Goal: Task Accomplishment & Management: Use online tool/utility

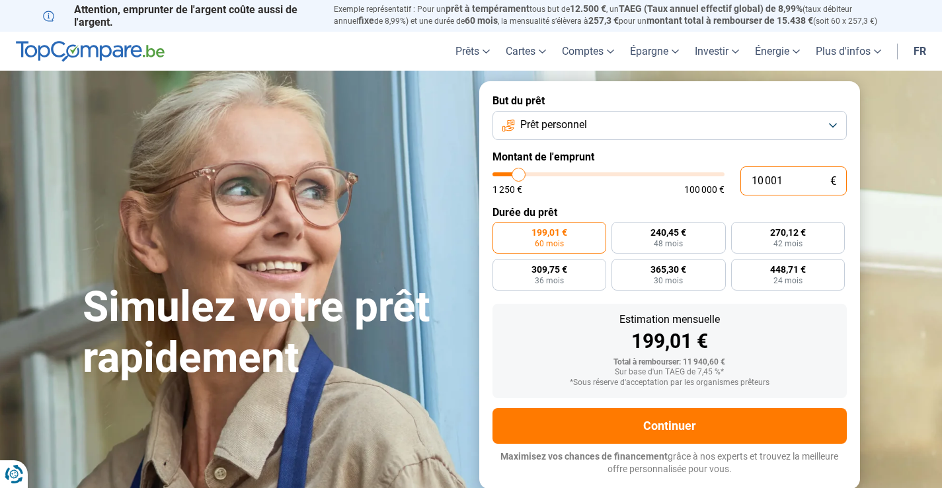
click at [758, 179] on input "10 001" at bounding box center [793, 181] width 106 height 29
type input "120 001"
type input "100000"
type input "100 000"
type input "100000"
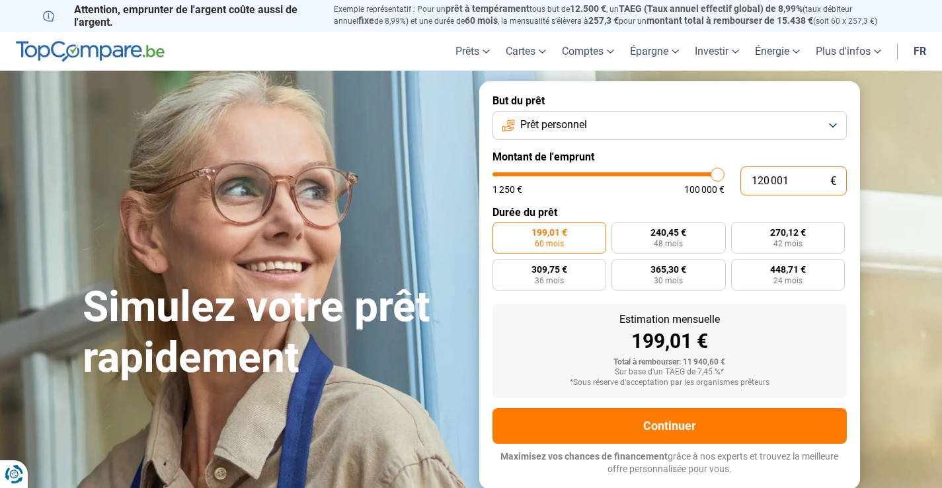
radio input "false"
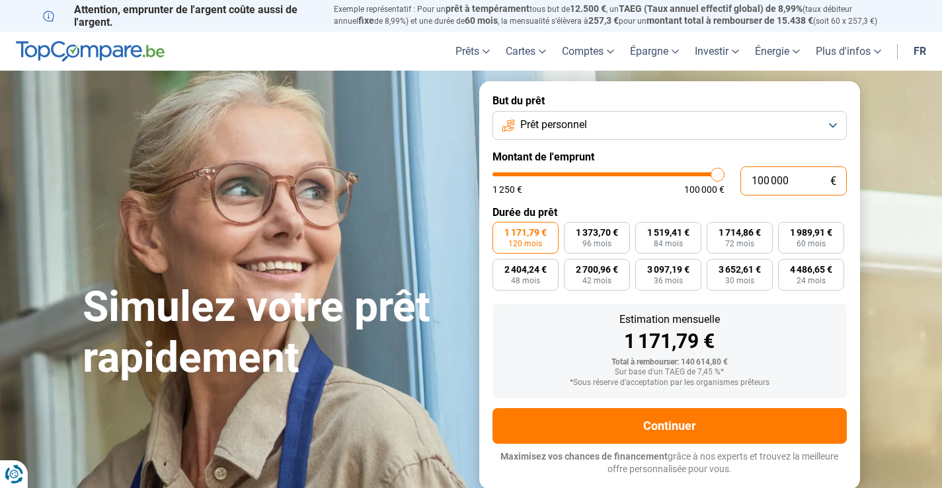
type input "10 000"
type input "10000"
type input "1 000"
type input "1250"
type input "100"
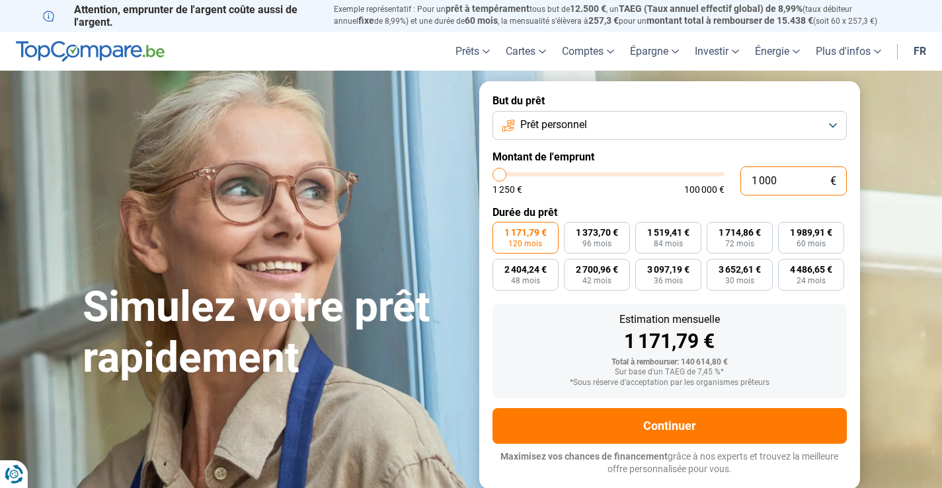
type input "1250"
type input "10"
type input "1250"
type input "1"
type input "1250"
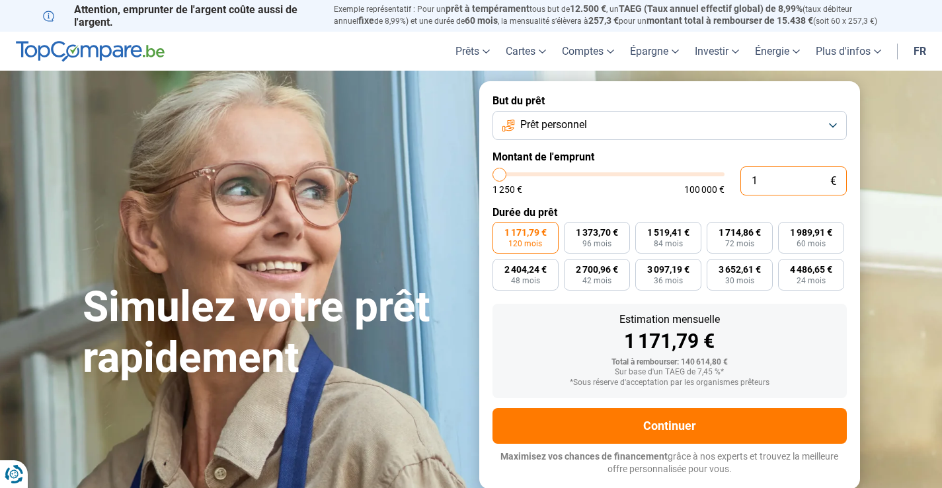
type input "12"
type input "1250"
type input "120"
type input "1250"
type input "1 200"
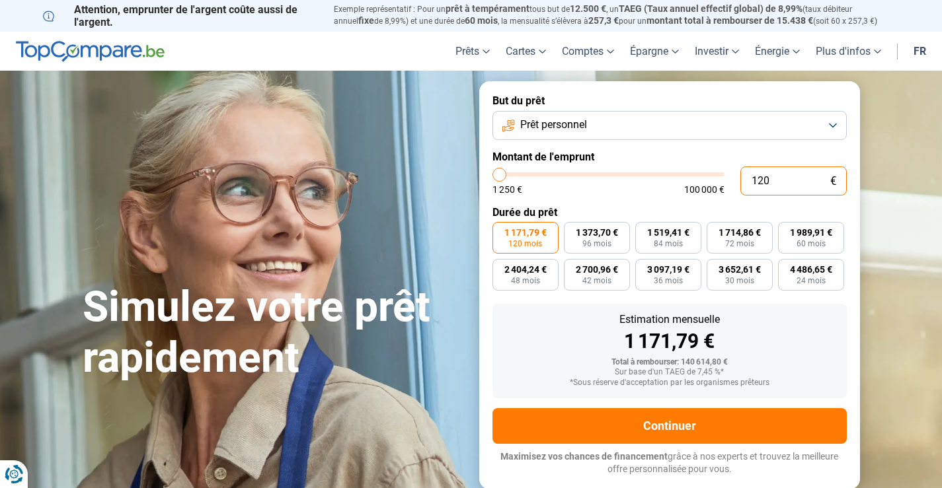
type input "1250"
type input "12 000"
type input "12000"
radio input "true"
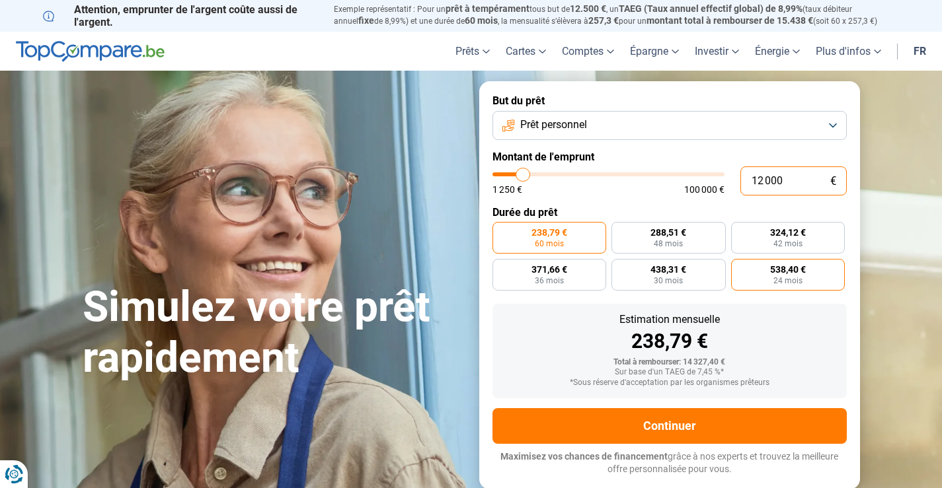
type input "12 000"
click at [781, 272] on span "538,40 €" at bounding box center [788, 269] width 36 height 9
click at [740, 268] on input "538,40 € 24 mois" at bounding box center [735, 263] width 9 height 9
radio input "true"
click at [832, 122] on button "Prêt personnel" at bounding box center [669, 125] width 354 height 29
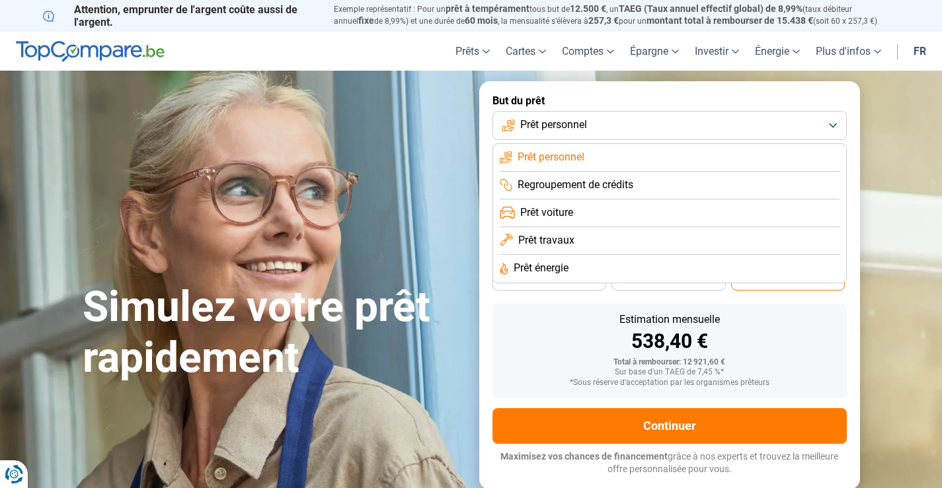
click at [570, 206] on span "Prêt voiture" at bounding box center [546, 213] width 53 height 15
